Goal: Communication & Community: Ask a question

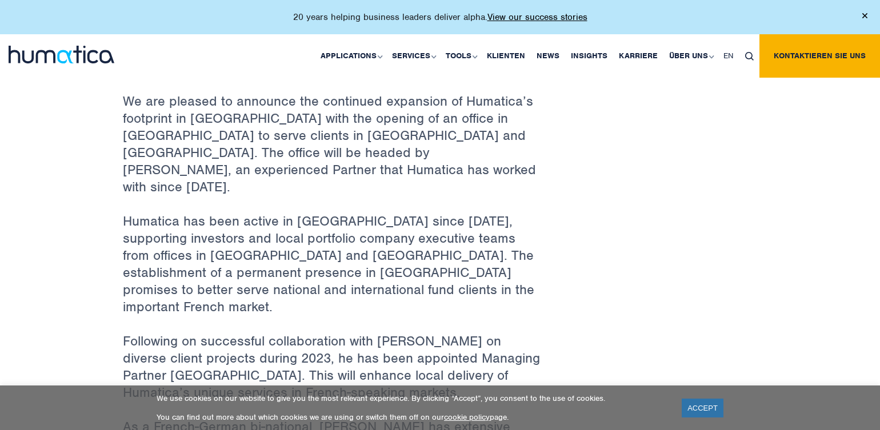
scroll to position [497, 0]
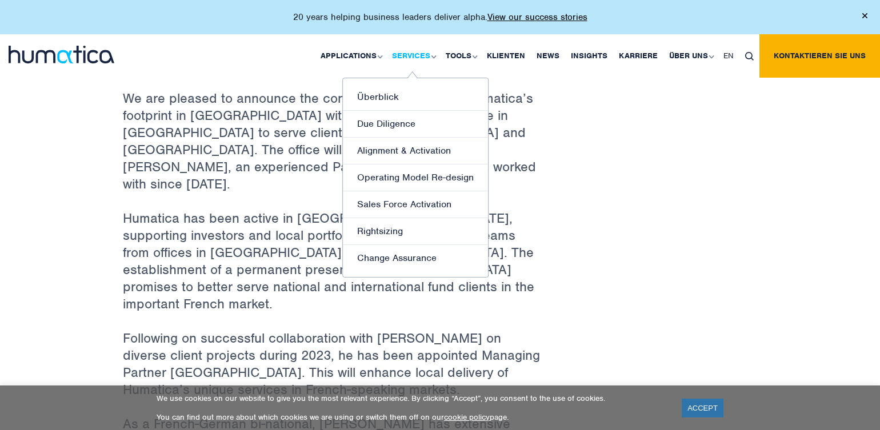
click at [424, 55] on link "Services" at bounding box center [413, 55] width 54 height 43
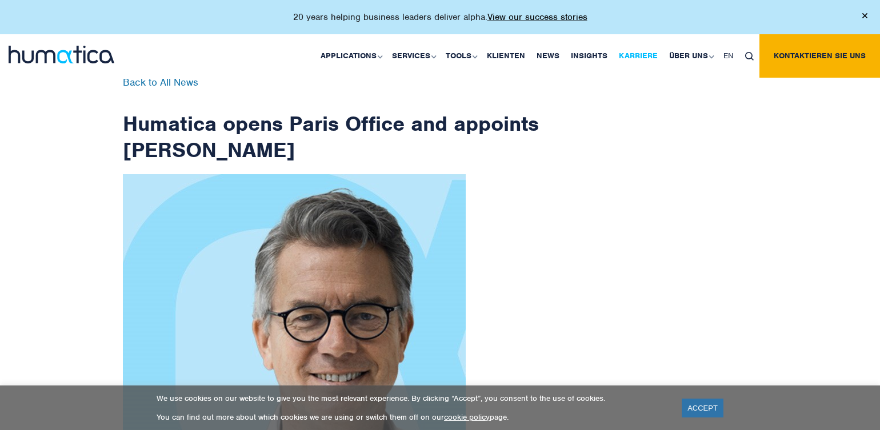
click at [643, 56] on link "Karriere" at bounding box center [638, 55] width 50 height 43
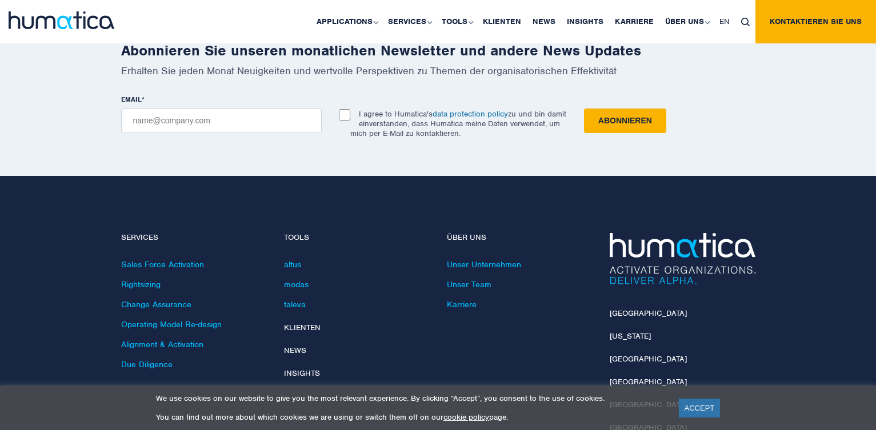
scroll to position [4108, 0]
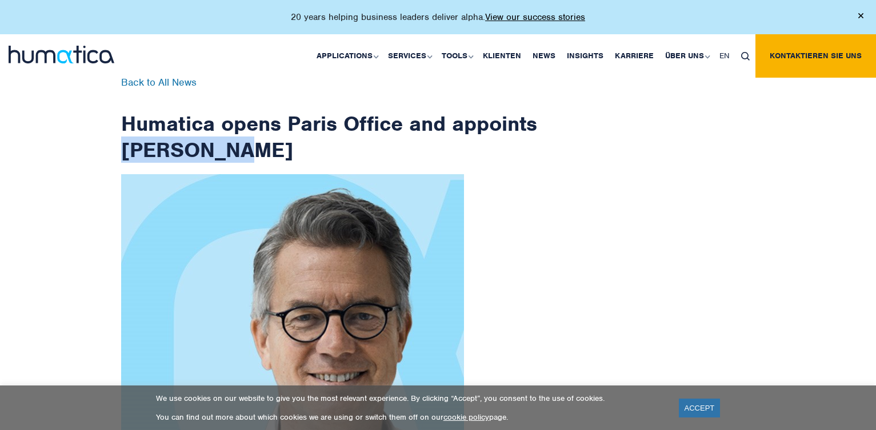
drag, startPoint x: 342, startPoint y: 154, endPoint x: 216, endPoint y: 146, distance: 126.6
click at [216, 146] on h1 "Humatica opens Paris Office and appoints Jan Löning" at bounding box center [329, 120] width 417 height 85
copy h1 "Jan Löning"
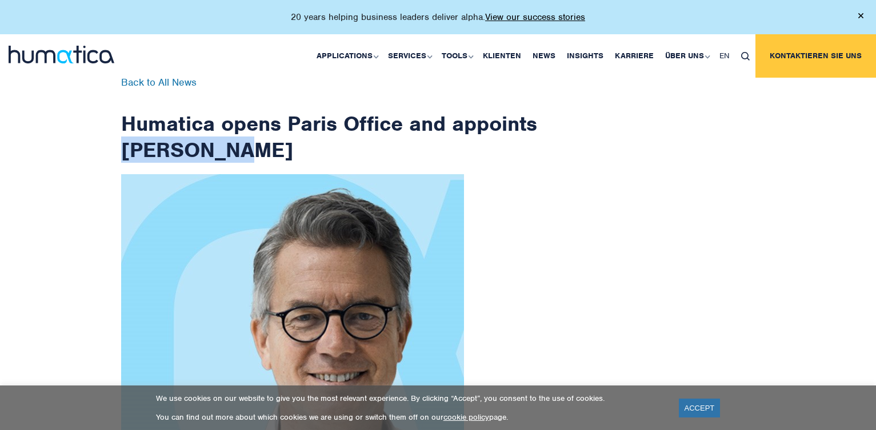
click at [826, 49] on link "Kontaktieren Sie uns" at bounding box center [816, 55] width 121 height 43
click at [774, 58] on link "Kontaktieren Sie uns" at bounding box center [815, 55] width 121 height 43
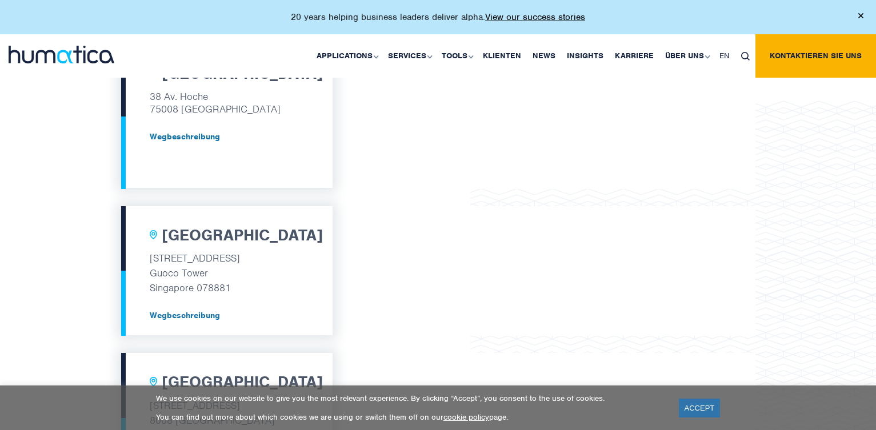
scroll to position [930, 0]
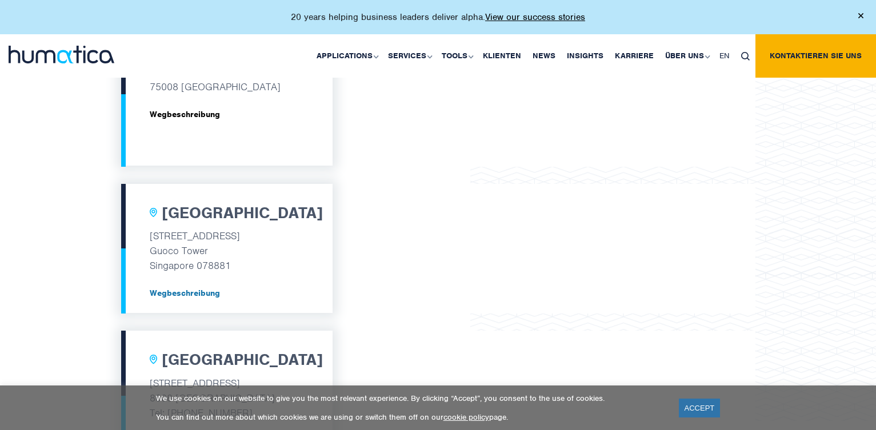
click at [208, 114] on link "Wegbeschreibung" at bounding box center [227, 114] width 154 height 9
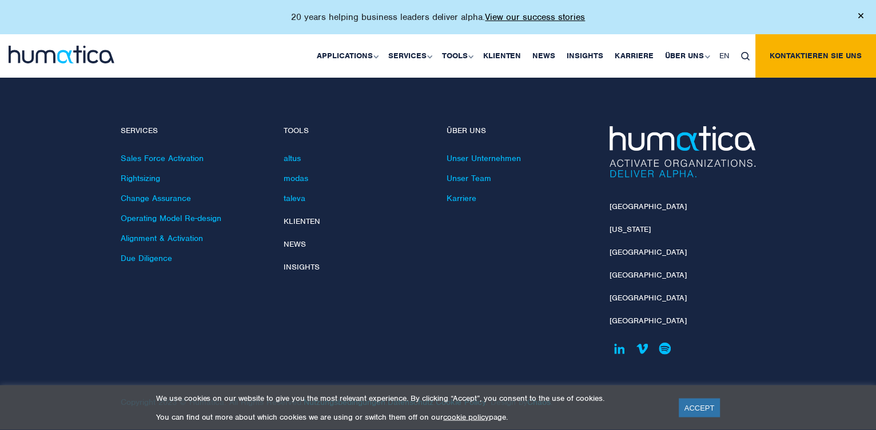
scroll to position [1565, 0]
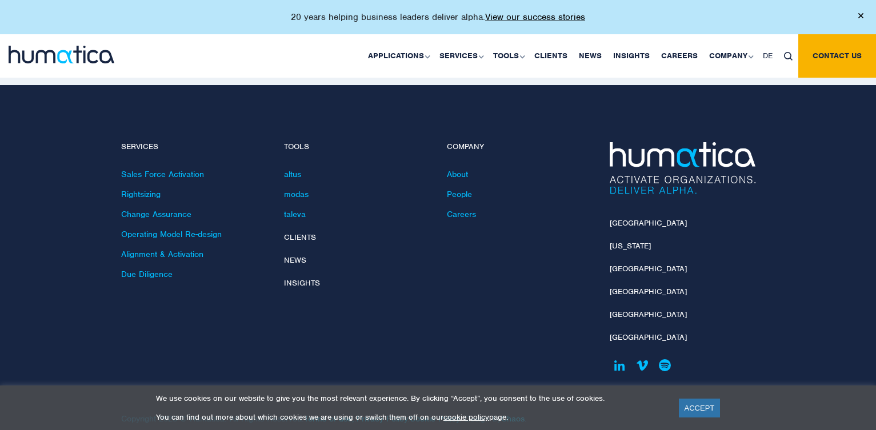
scroll to position [2486, 0]
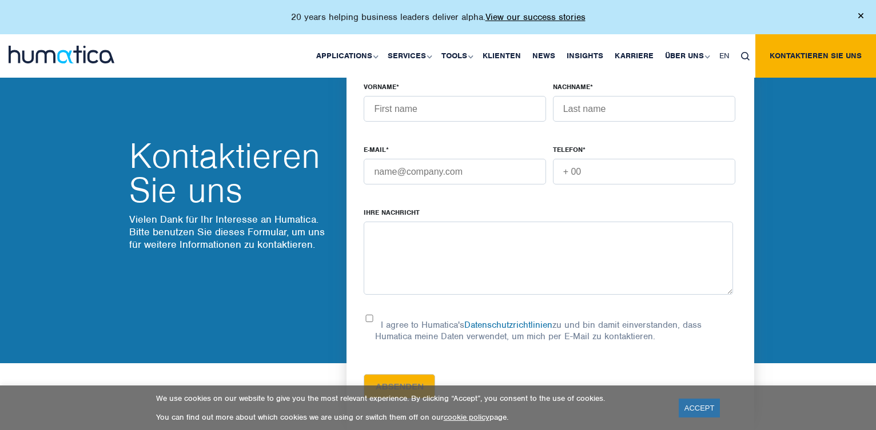
click at [410, 245] on textarea "Ihre Nachricht" at bounding box center [548, 258] width 369 height 73
paste textarea "[PERSON_NAME]"
type textarea "to [PERSON_NAME]"
click at [459, 108] on input "Vorname *" at bounding box center [455, 109] width 182 height 26
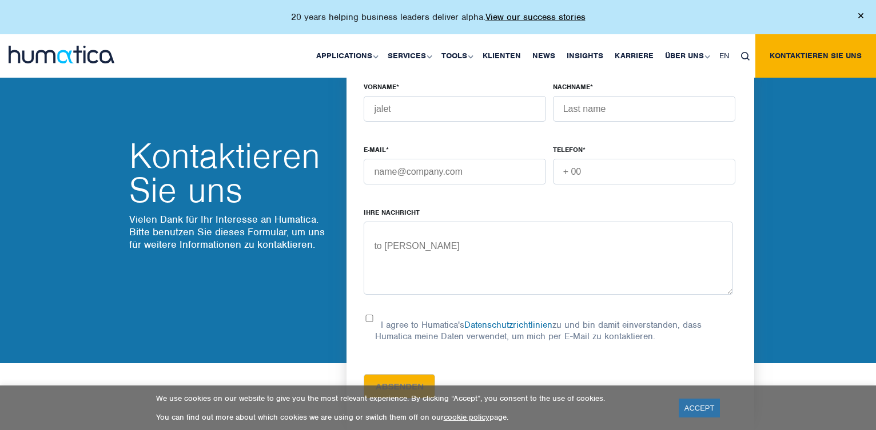
type input "jalet"
click at [643, 112] on input "Nachname *" at bounding box center [644, 109] width 182 height 26
type input "[PERSON_NAME]"
click at [609, 168] on input "Telefon *" at bounding box center [644, 172] width 182 height 26
click at [580, 169] on input "Telefon *" at bounding box center [644, 172] width 182 height 26
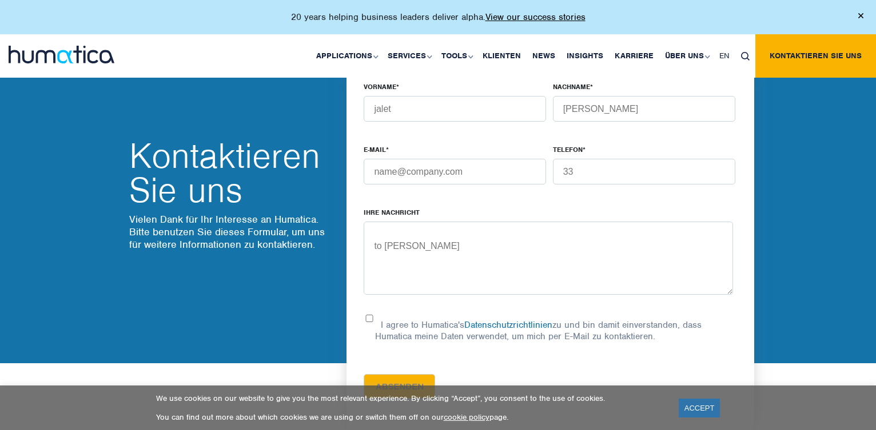
type input "3"
type input "330147906360"
click at [373, 318] on input "I agree to Humatica's Datenschutzrichtlinien zu und bin damit einverstanden, da…" at bounding box center [369, 318] width 11 height 7
checkbox input "true"
click at [744, 156] on div "Vorname * jalet Nachname * [PERSON_NAME] * Telefon * [PHONE_NUMBER] Ihre Nachri…" at bounding box center [550, 246] width 408 height 374
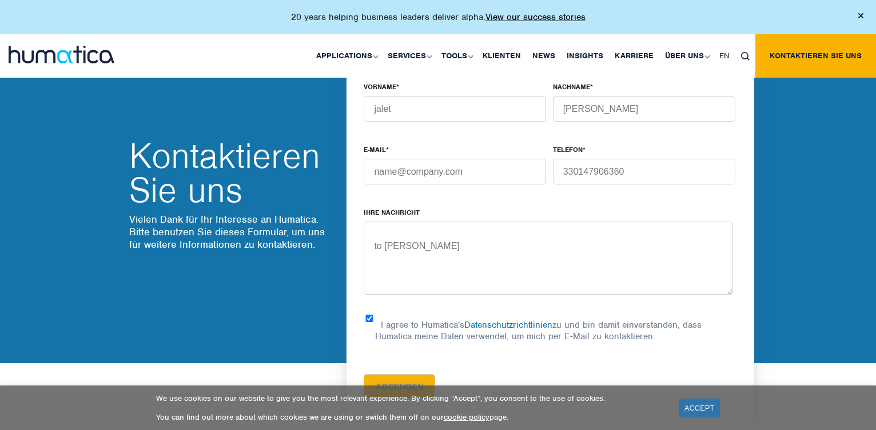
click at [586, 258] on textarea "to [PERSON_NAME]" at bounding box center [548, 258] width 369 height 73
paste textarea "Dear [PERSON_NAME], You're currently looking for a Sales Manager for [GEOGRAPHI…"
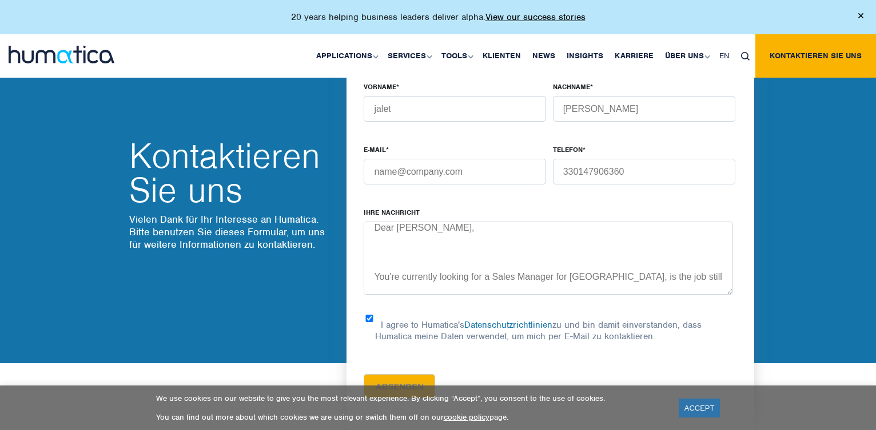
drag, startPoint x: 691, startPoint y: 278, endPoint x: 429, endPoint y: 282, distance: 261.9
click at [429, 282] on textarea "to [PERSON_NAME] Dear [PERSON_NAME], You're currently looking for a Sales Manag…" at bounding box center [548, 258] width 369 height 73
click at [392, 276] on textarea "to [PERSON_NAME] Dear [PERSON_NAME], You have open This profile is hard to find…" at bounding box center [548, 258] width 369 height 73
click at [492, 277] on textarea "to [PERSON_NAME] Dear [PERSON_NAME], You just have open This profile is hard to…" at bounding box center [548, 258] width 369 height 73
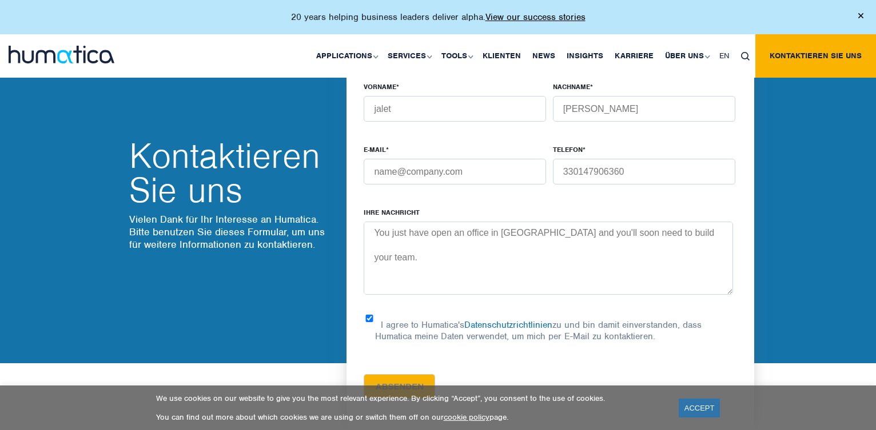
drag, startPoint x: 629, startPoint y: 235, endPoint x: 386, endPoint y: 259, distance: 244.2
click at [427, 272] on textarea "to [PERSON_NAME] Dear [PERSON_NAME], You just have open an office in [GEOGRAPHI…" at bounding box center [548, 258] width 369 height 73
click at [402, 260] on textarea "to [PERSON_NAME] Dear [PERSON_NAME], You just have open an office in [GEOGRAPHI…" at bounding box center [548, 258] width 369 height 73
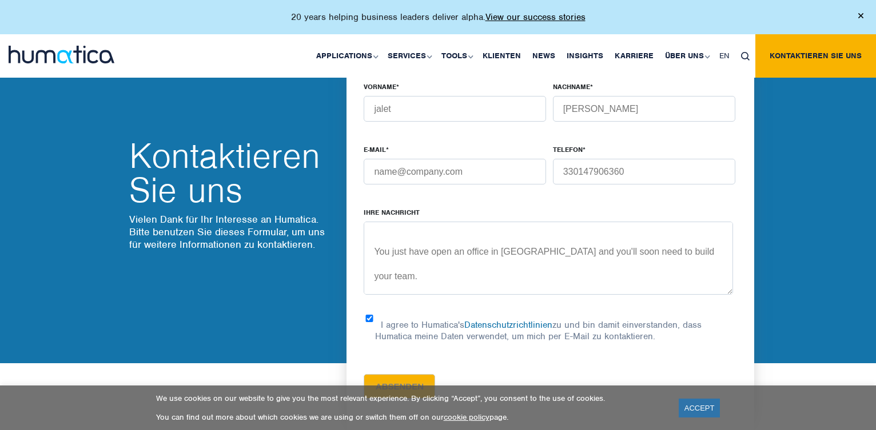
scroll to position [98, 0]
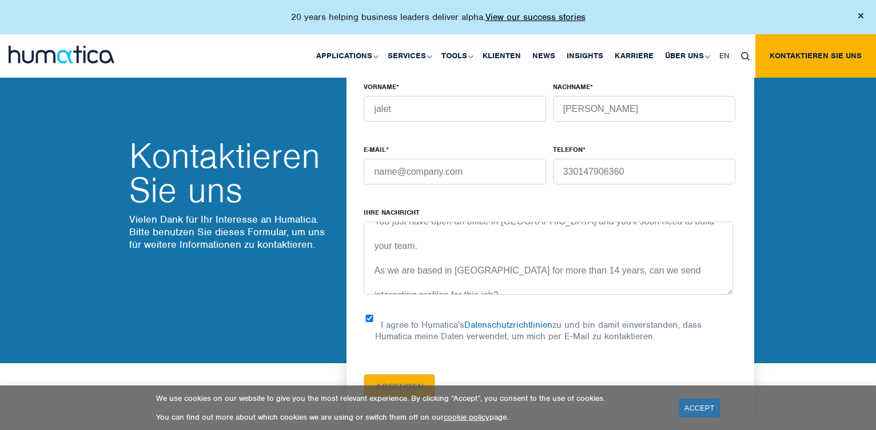
drag, startPoint x: 416, startPoint y: 238, endPoint x: 516, endPoint y: 252, distance: 100.4
click at [516, 252] on textarea "to [PERSON_NAME] Dear [PERSON_NAME], You just have open an office in [GEOGRAPHI…" at bounding box center [548, 258] width 369 height 73
drag, startPoint x: 416, startPoint y: 273, endPoint x: 373, endPoint y: 273, distance: 42.9
click at [373, 273] on textarea "to [PERSON_NAME] Dear [PERSON_NAME], You just have open an office in [GEOGRAPHI…" at bounding box center [548, 258] width 369 height 73
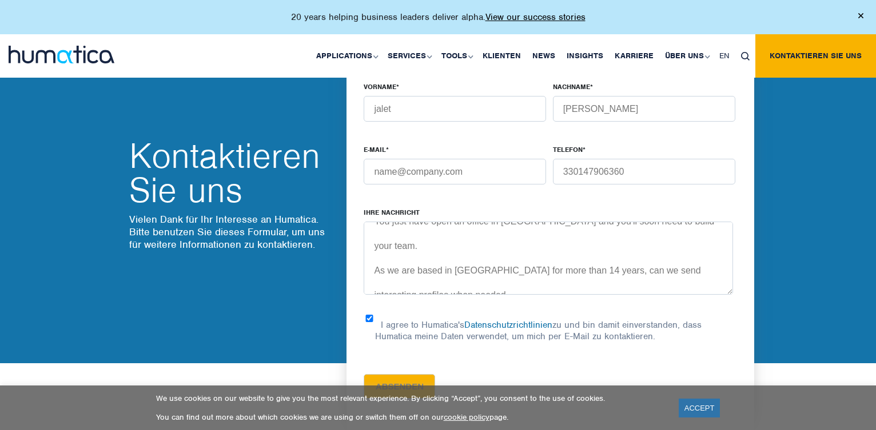
click at [712, 249] on textarea "to [PERSON_NAME] Dear [PERSON_NAME], You just have open an office in [GEOGRAPHI…" at bounding box center [548, 258] width 369 height 73
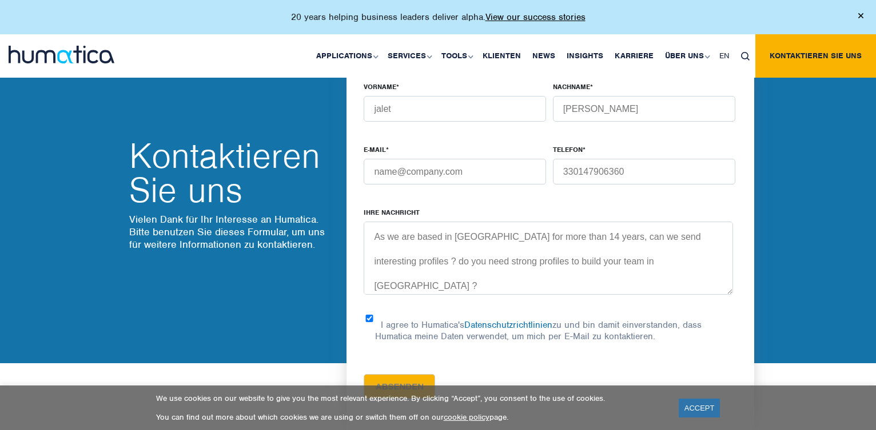
drag, startPoint x: 504, startPoint y: 267, endPoint x: 449, endPoint y: 270, distance: 55.0
click at [448, 270] on textarea "to [PERSON_NAME] Dear [PERSON_NAME], You just have open an office in [GEOGRAPHI…" at bounding box center [548, 258] width 369 height 73
click at [448, 269] on textarea "to [PERSON_NAME] Dear [PERSON_NAME], You just have open an office in [GEOGRAPHI…" at bounding box center [548, 258] width 369 height 73
click at [448, 268] on textarea "to [PERSON_NAME] Dear [PERSON_NAME], You just have open an office in [GEOGRAPHI…" at bounding box center [548, 258] width 369 height 73
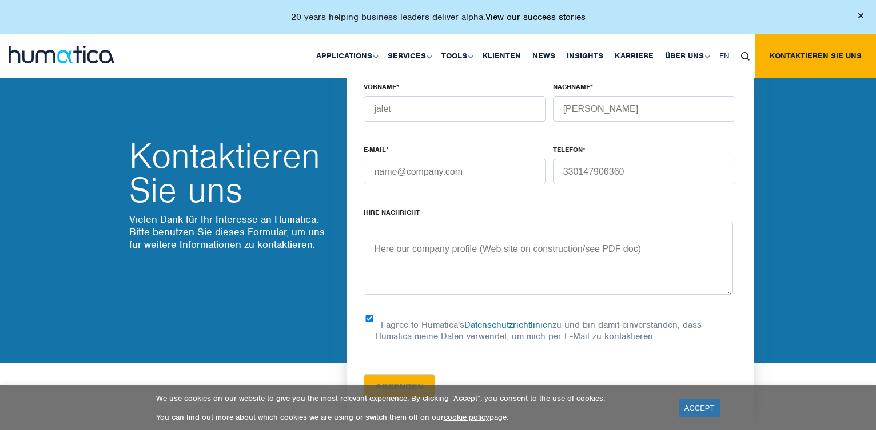
scroll to position [224, 0]
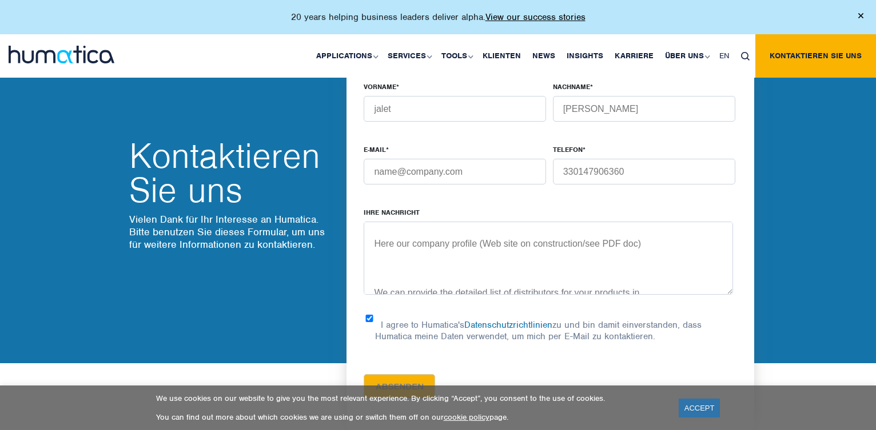
drag, startPoint x: 490, startPoint y: 269, endPoint x: 368, endPoint y: 248, distance: 124.2
click at [368, 248] on textarea "to [PERSON_NAME] Dear [PERSON_NAME], You just have open an office in [GEOGRAPHI…" at bounding box center [548, 258] width 369 height 73
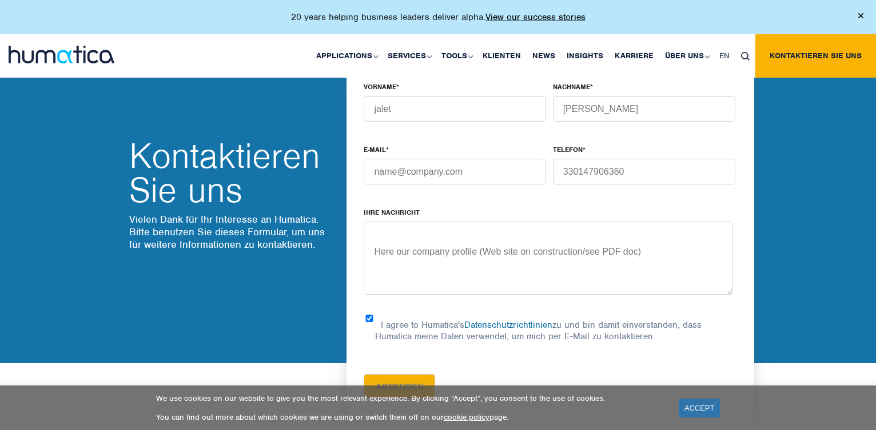
click at [368, 248] on textarea "to [PERSON_NAME] Dear [PERSON_NAME], You just have open an office in [GEOGRAPHI…" at bounding box center [548, 258] width 369 height 73
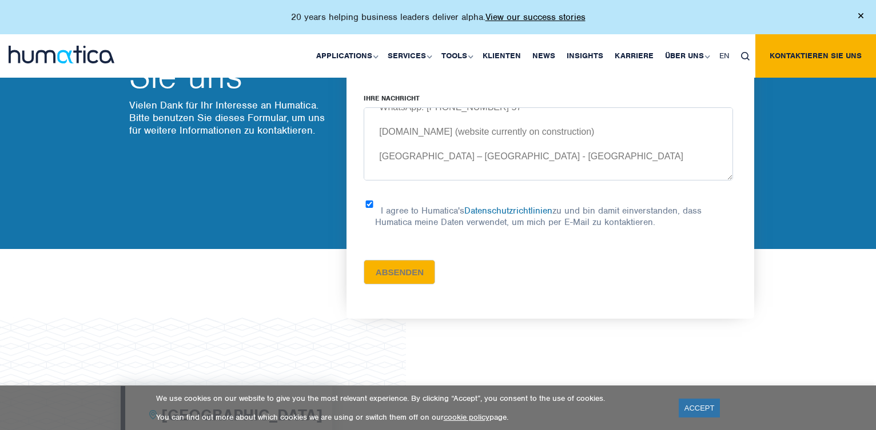
scroll to position [119, 0]
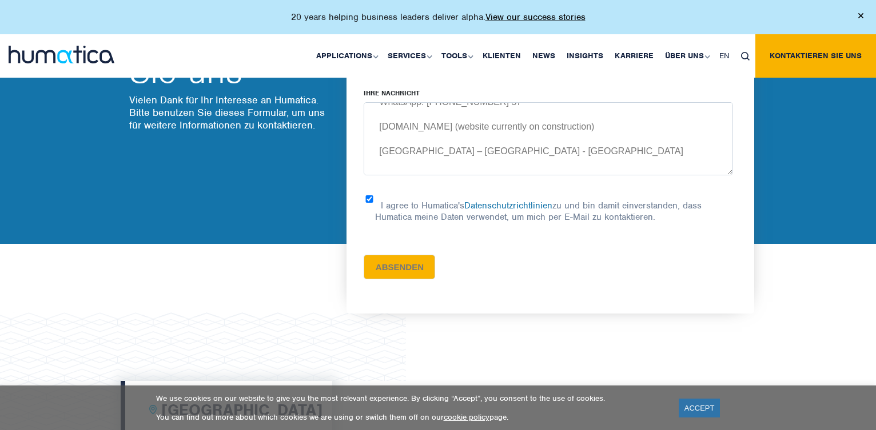
click at [401, 266] on input "Absenden" at bounding box center [399, 267] width 71 height 25
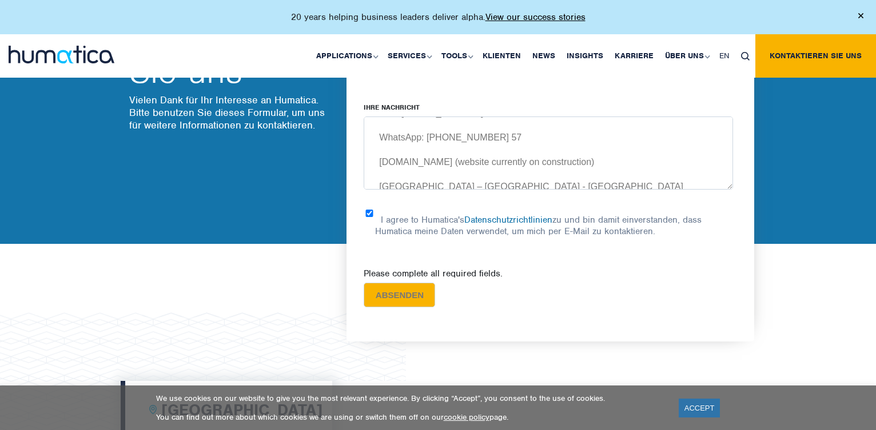
scroll to position [518, 0]
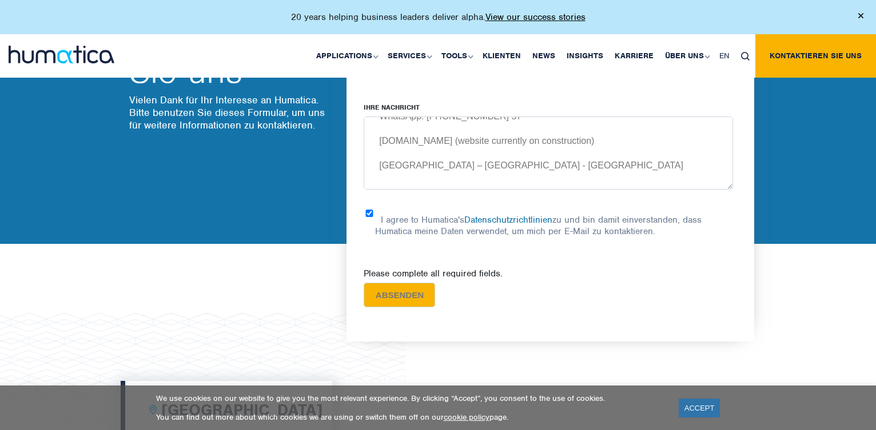
click at [530, 152] on textarea "to [PERSON_NAME] Dear [PERSON_NAME], You just have open an office in [GEOGRAPHI…" at bounding box center [548, 153] width 369 height 73
click at [527, 161] on textarea "to [PERSON_NAME] Dear [PERSON_NAME], You just have open an office in [GEOGRAPHI…" at bounding box center [548, 153] width 369 height 73
click at [527, 149] on textarea "to [PERSON_NAME] Dear [PERSON_NAME], You just have open an office in [GEOGRAPHI…" at bounding box center [548, 153] width 369 height 73
click at [660, 143] on textarea "to [PERSON_NAME] Dear [PERSON_NAME], You just have open an office in [GEOGRAPHI…" at bounding box center [548, 153] width 369 height 73
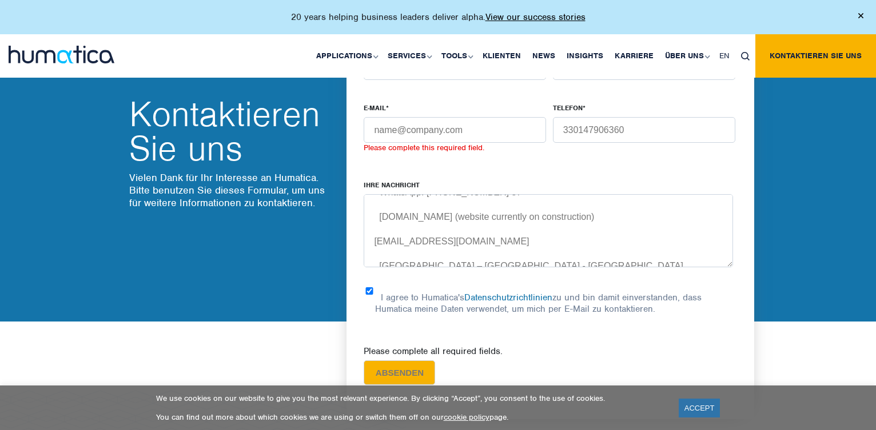
scroll to position [0, 0]
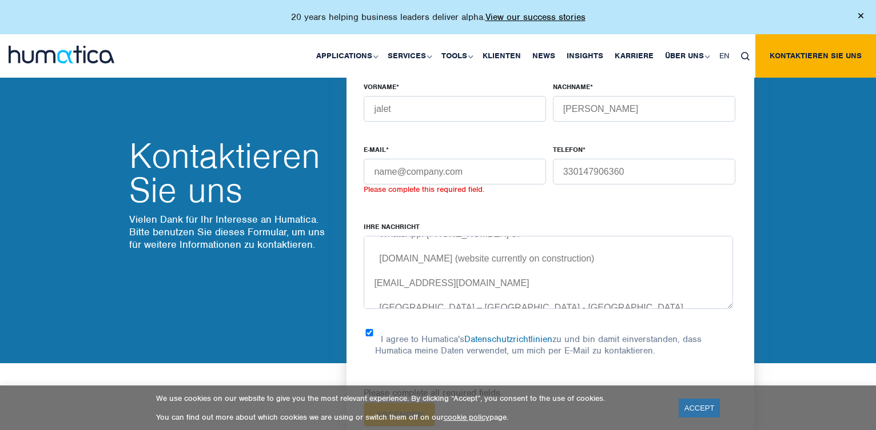
type textarea "to [PERSON_NAME] Dear [PERSON_NAME], You just have open an office in [GEOGRAPHI…"
click at [482, 172] on input "E-MAIL *" at bounding box center [455, 172] width 182 height 26
drag, startPoint x: 438, startPoint y: 176, endPoint x: 321, endPoint y: 175, distance: 116.6
click at [322, 175] on div "Kontaktieren Sie uns Vielen Dank für Ihr Interesse an Humatica. Bitte benutzen …" at bounding box center [438, 203] width 652 height 320
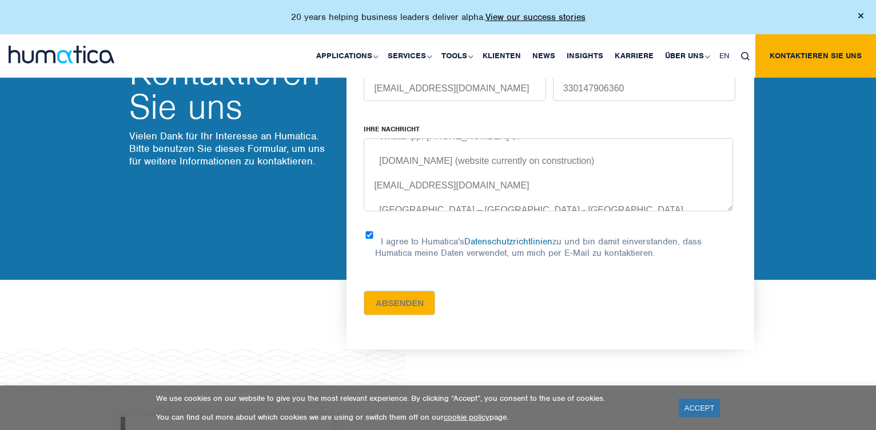
scroll to position [89, 0]
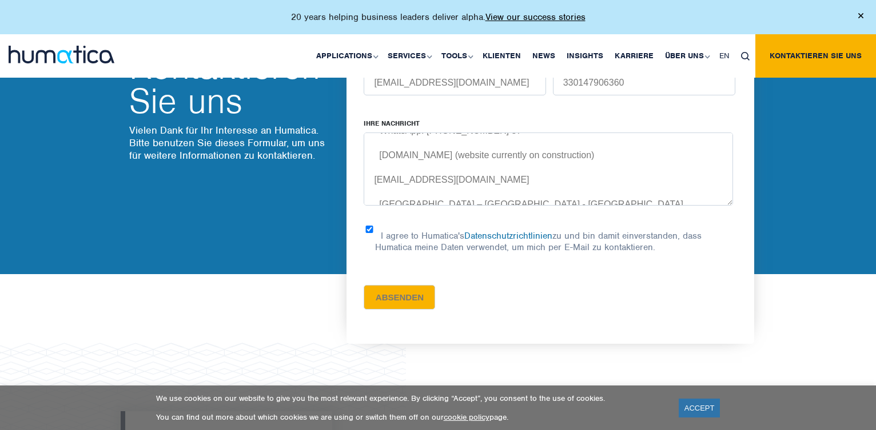
type input "[EMAIL_ADDRESS][DOMAIN_NAME]"
click at [396, 301] on input "Absenden" at bounding box center [399, 297] width 71 height 25
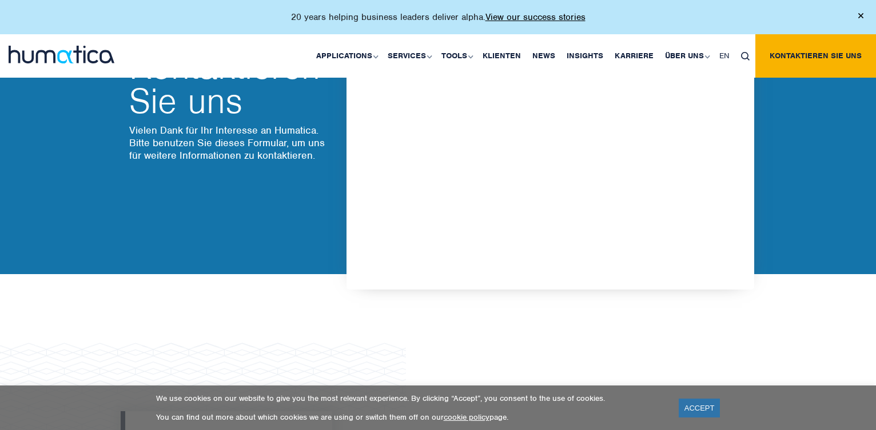
scroll to position [0, 0]
